Goal: Task Accomplishment & Management: Complete application form

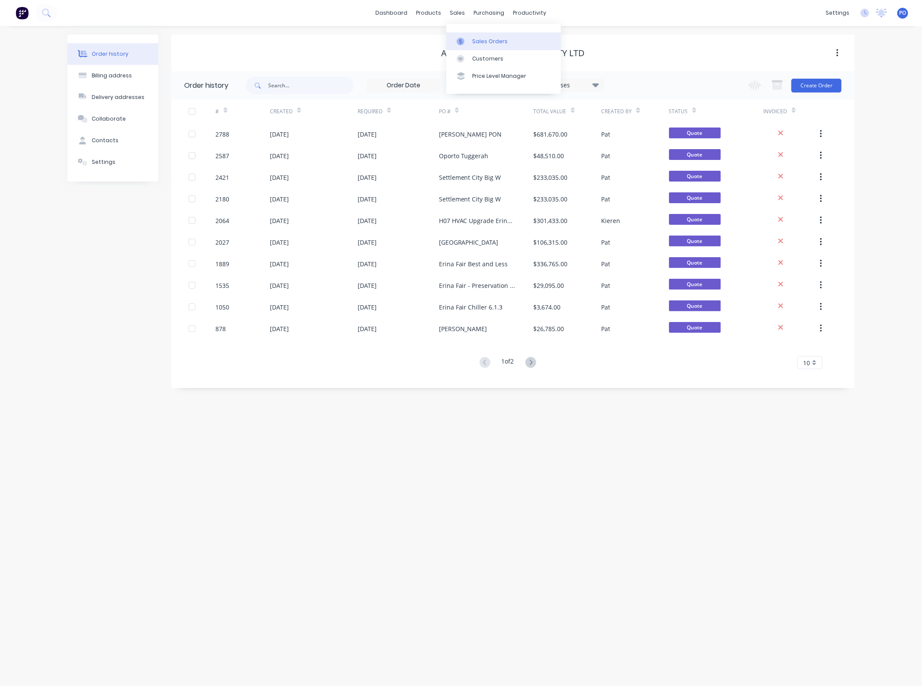
click at [471, 39] on link "Sales Orders" at bounding box center [503, 40] width 115 height 17
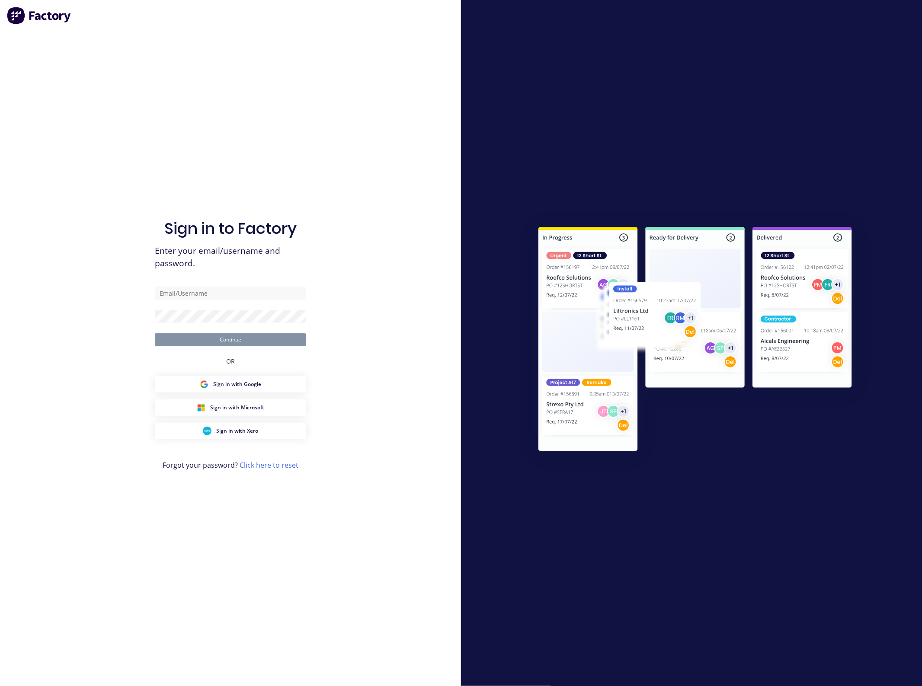
type input "[EMAIL_ADDRESS][DOMAIN_NAME]"
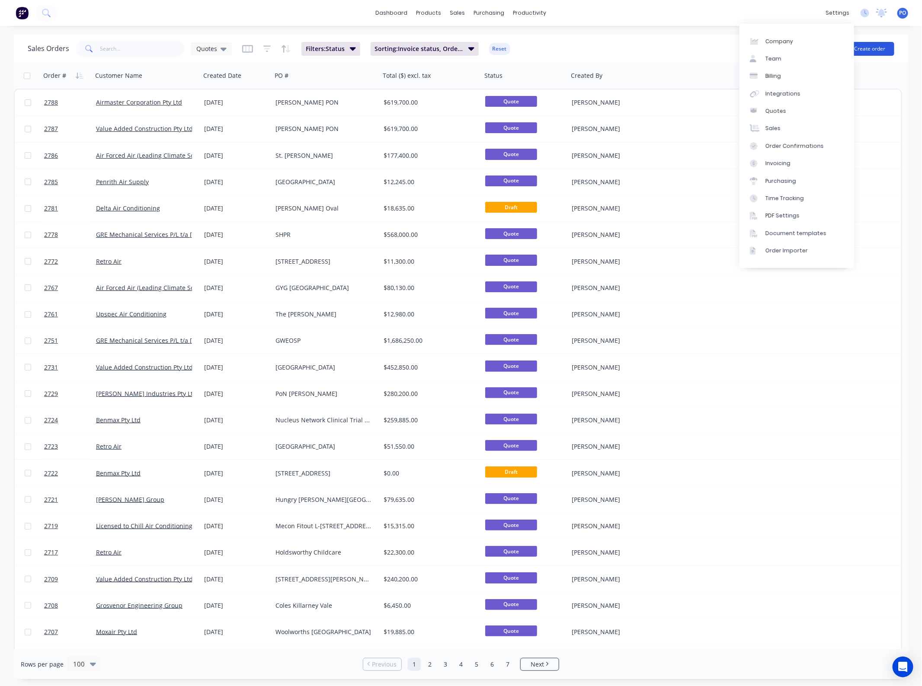
click at [876, 47] on button "Create order" at bounding box center [869, 49] width 49 height 14
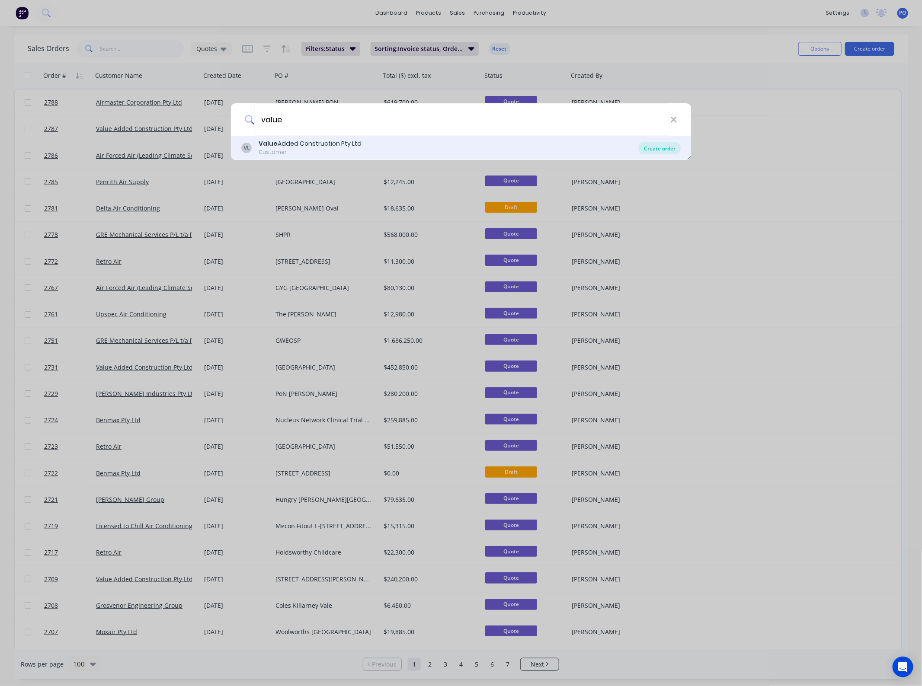
type input "value"
click at [676, 148] on div "Create order" at bounding box center [659, 148] width 42 height 12
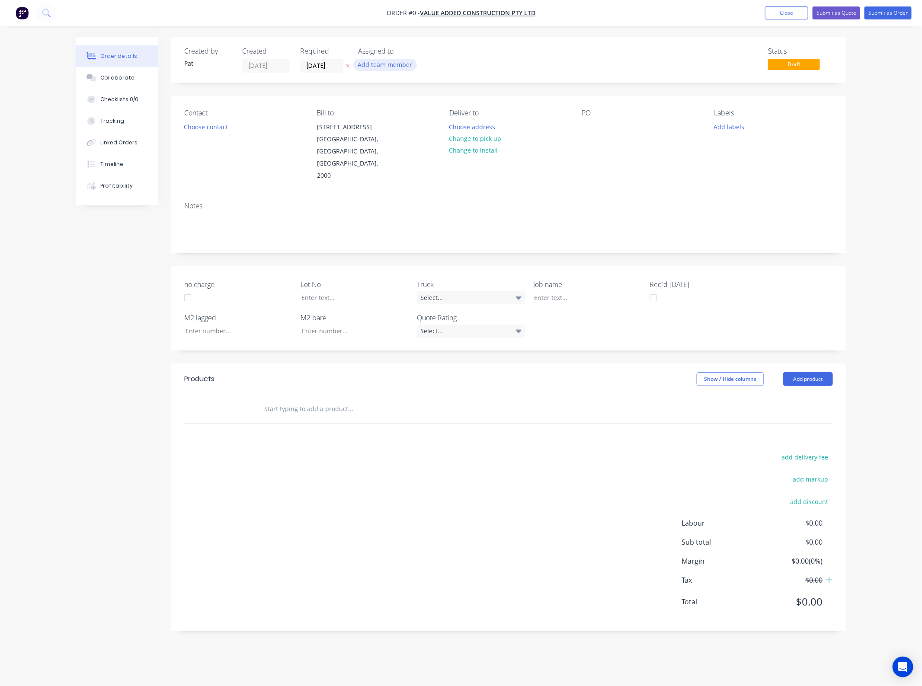
click at [408, 61] on button "Add team member" at bounding box center [385, 65] width 64 height 12
drag, startPoint x: 401, startPoint y: 112, endPoint x: 357, endPoint y: 124, distance: 45.9
click at [402, 112] on div "[PERSON_NAME] (You)" at bounding box center [428, 112] width 86 height 9
click at [214, 127] on div "Order details Collaborate Checklists 0/0 Tracking Linked Orders Timeline Profit…" at bounding box center [460, 340] width 787 height 607
click at [213, 127] on button "Choose contact" at bounding box center [205, 127] width 53 height 12
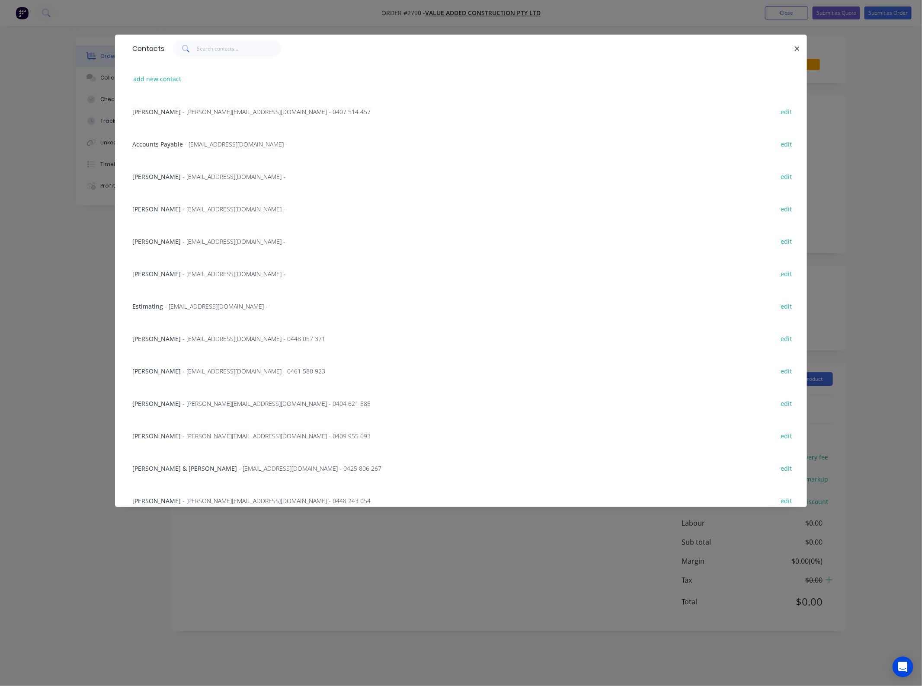
click at [174, 181] on div "[PERSON_NAME] - [PERSON_NAME][EMAIL_ADDRESS][DOMAIN_NAME] - edit" at bounding box center [461, 176] width 666 height 32
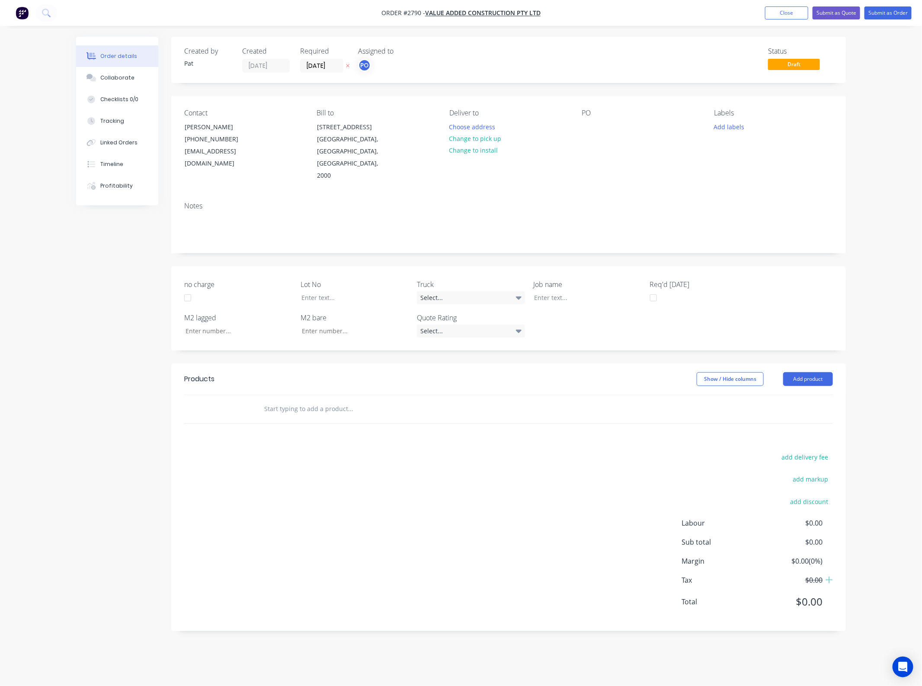
click at [599, 135] on div "PO" at bounding box center [640, 145] width 118 height 73
click at [593, 129] on div at bounding box center [588, 127] width 14 height 13
click at [670, 168] on div "PO [STREET_ADDRESS][PERSON_NAME]" at bounding box center [640, 145] width 118 height 73
click at [789, 372] on button "Add product" at bounding box center [808, 379] width 50 height 14
click at [777, 410] on button "Basic product" at bounding box center [791, 418] width 82 height 17
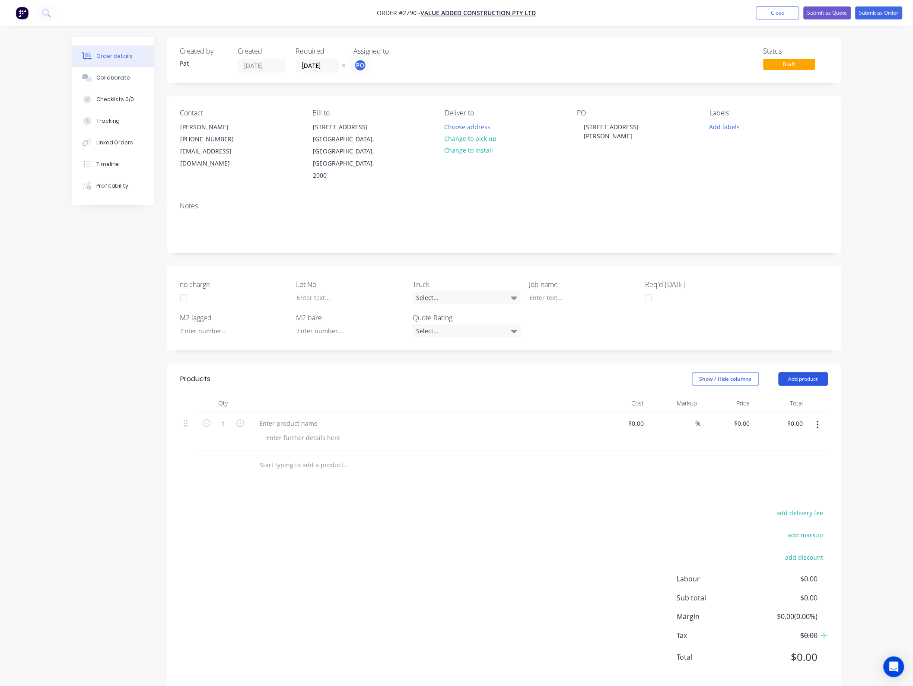
click at [791, 372] on button "Add product" at bounding box center [804, 379] width 50 height 14
click at [786, 412] on div "Basic product" at bounding box center [787, 418] width 67 height 13
click at [790, 372] on button "Add product" at bounding box center [804, 379] width 50 height 14
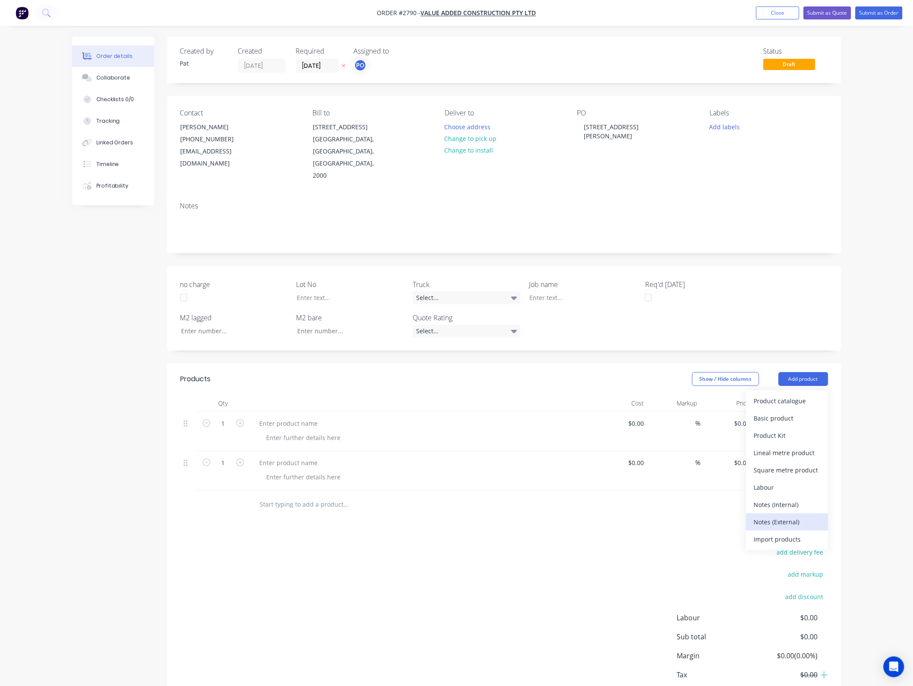
click at [787, 516] on div "Notes (External)" at bounding box center [787, 522] width 67 height 13
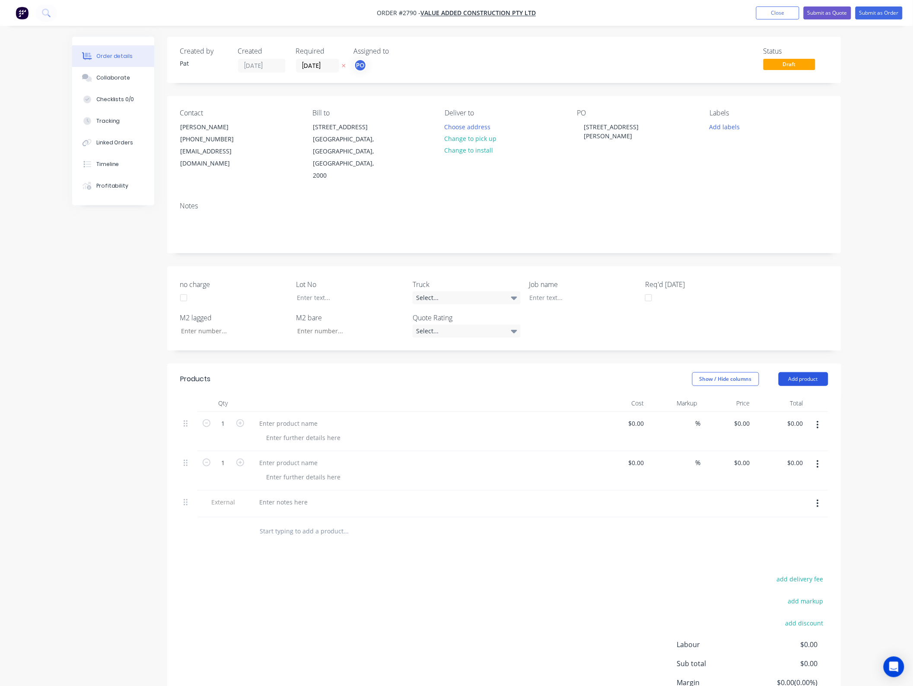
click at [791, 372] on button "Add product" at bounding box center [804, 379] width 50 height 14
click at [790, 516] on div "Notes (External)" at bounding box center [787, 522] width 67 height 13
click at [792, 372] on button "Add product" at bounding box center [804, 379] width 50 height 14
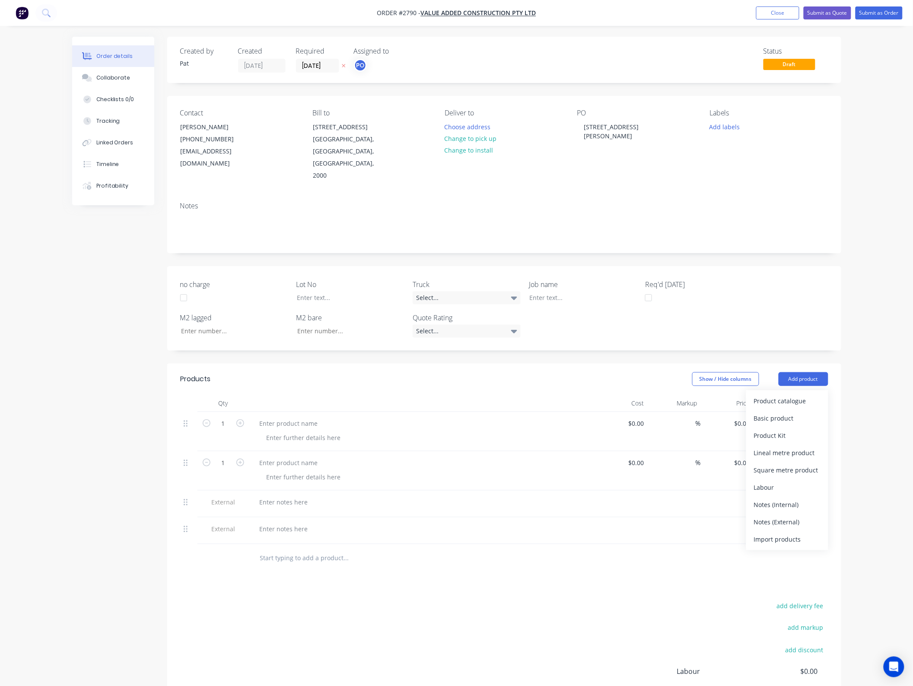
drag, startPoint x: 776, startPoint y: 503, endPoint x: 759, endPoint y: 506, distance: 16.7
click at [775, 513] on button "Notes (External)" at bounding box center [787, 521] width 82 height 17
click at [297, 396] on div at bounding box center [422, 403] width 346 height 17
click at [297, 412] on div at bounding box center [422, 431] width 346 height 39
click at [297, 417] on div at bounding box center [289, 423] width 72 height 13
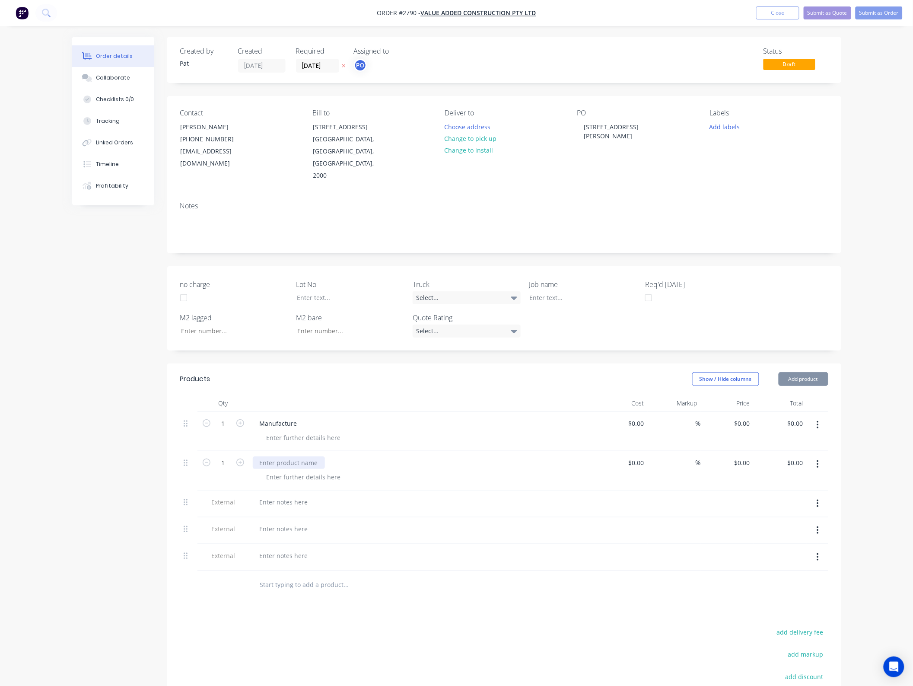
click at [298, 456] on div at bounding box center [289, 462] width 72 height 13
click at [281, 496] on div at bounding box center [284, 502] width 62 height 13
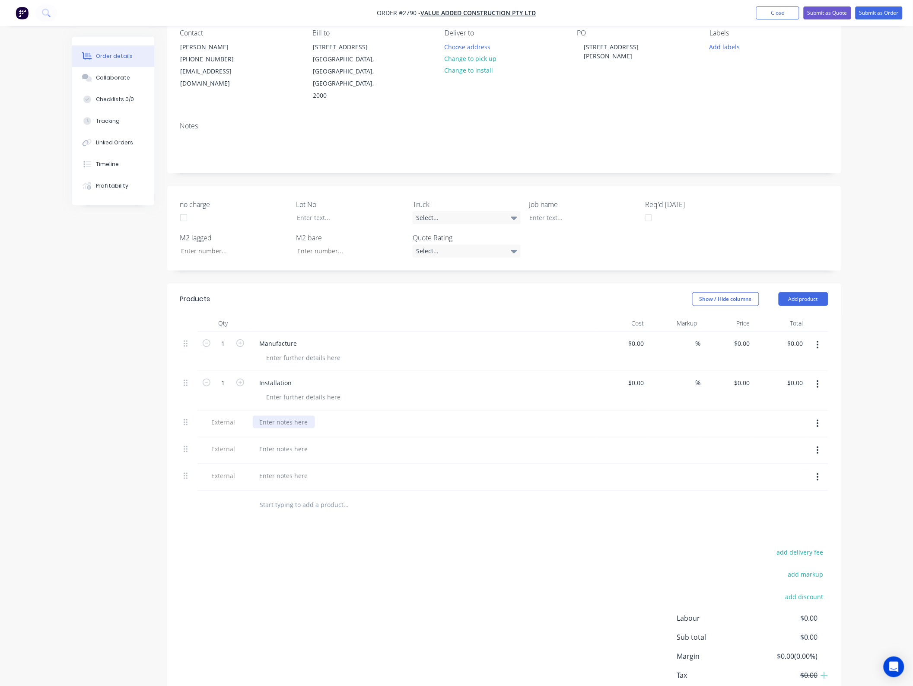
scroll to position [122, 0]
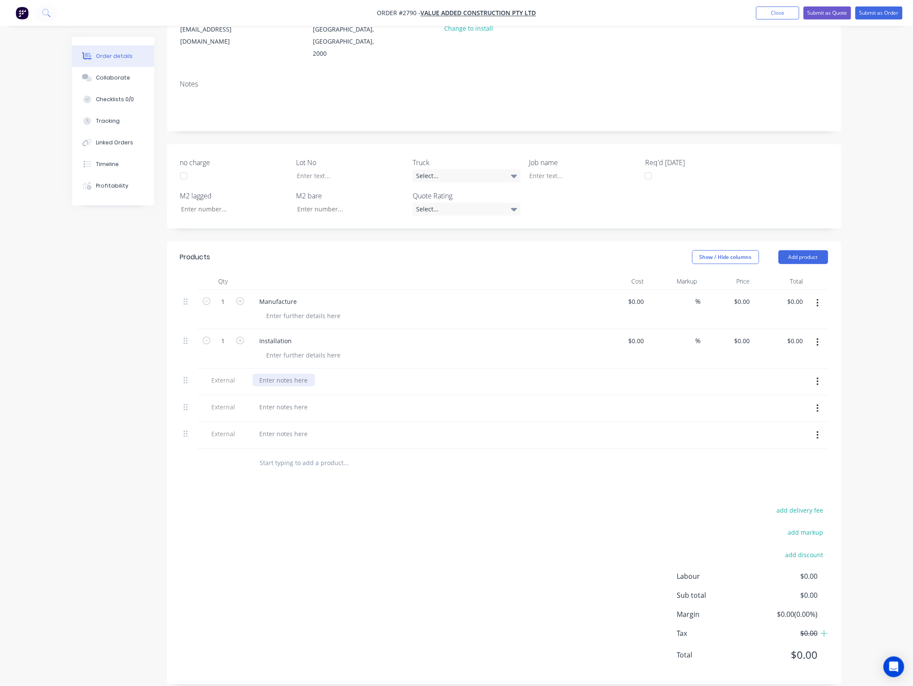
click at [284, 374] on div at bounding box center [284, 380] width 62 height 13
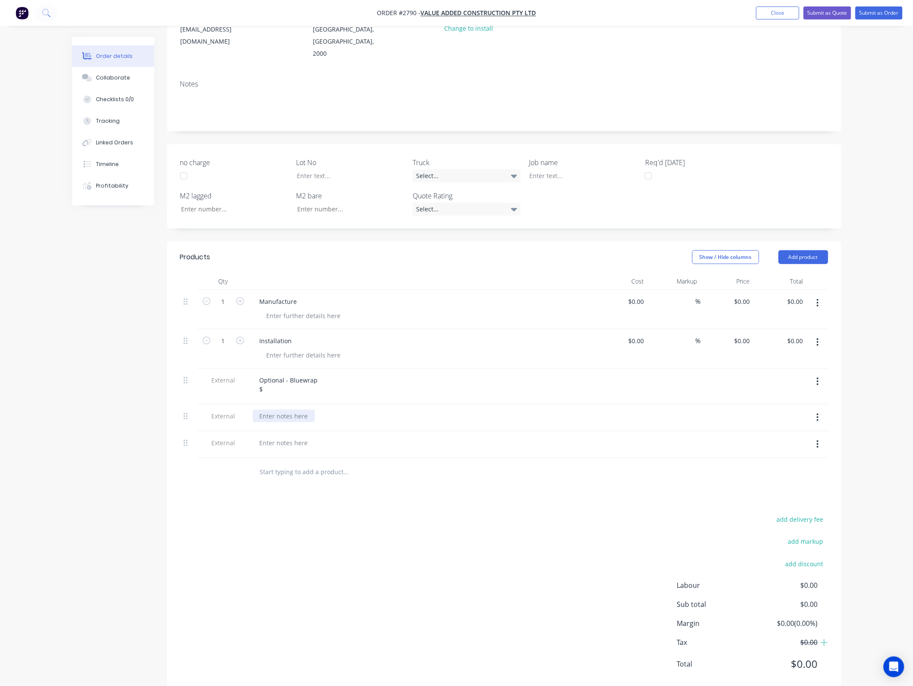
click at [287, 410] on div at bounding box center [284, 416] width 62 height 13
click at [290, 446] on div at bounding box center [284, 452] width 62 height 13
